Goal: Task Accomplishment & Management: Manage account settings

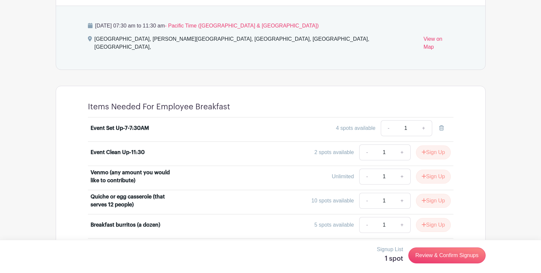
scroll to position [342, 0]
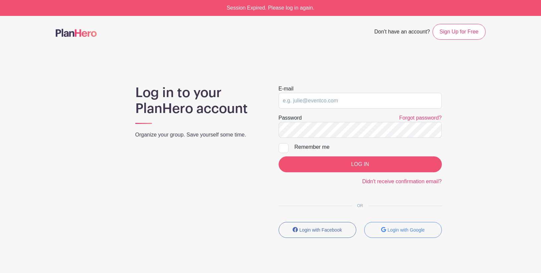
type input "Lbsfapresident@gmail.com"
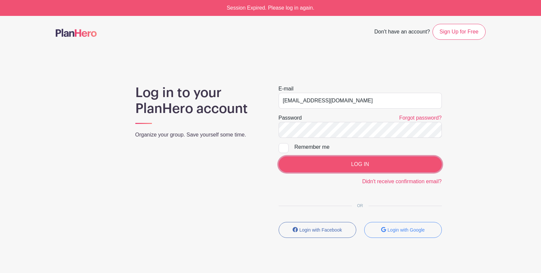
click at [380, 167] on input "LOG IN" at bounding box center [359, 164] width 163 height 16
